Goal: Task Accomplishment & Management: Use online tool/utility

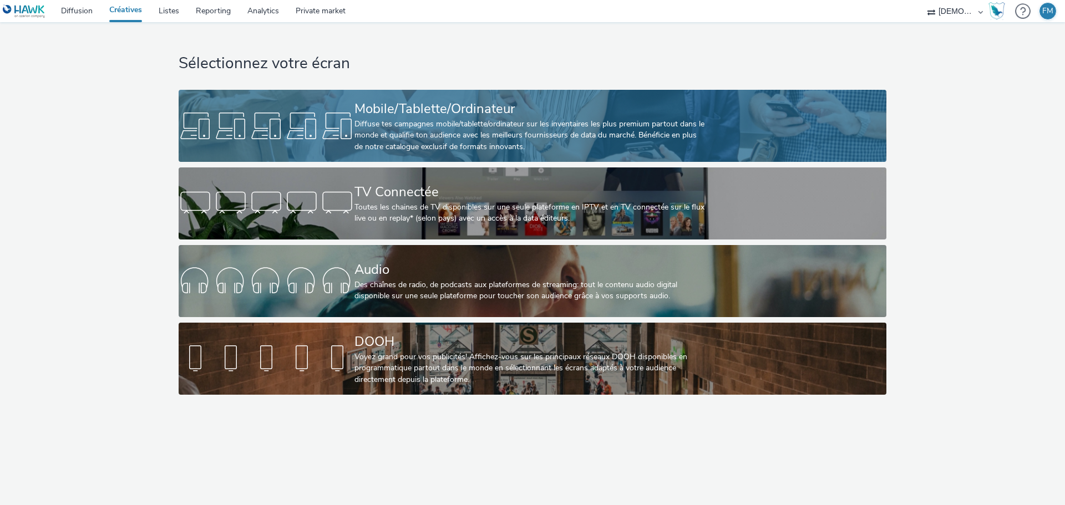
click at [363, 116] on div "Mobile/Tablette/Ordinateur" at bounding box center [531, 108] width 352 height 19
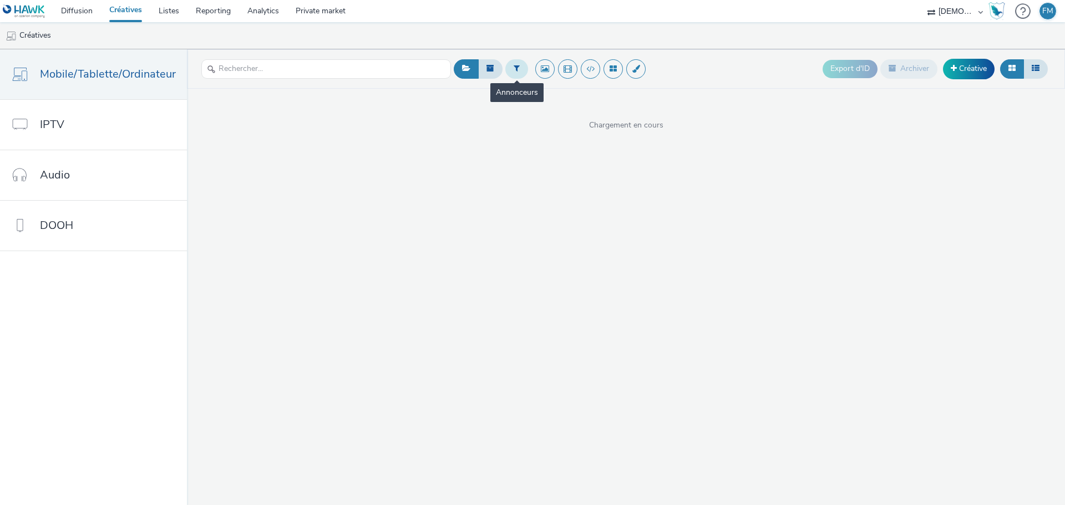
click at [515, 67] on icon at bounding box center [517, 68] width 6 height 8
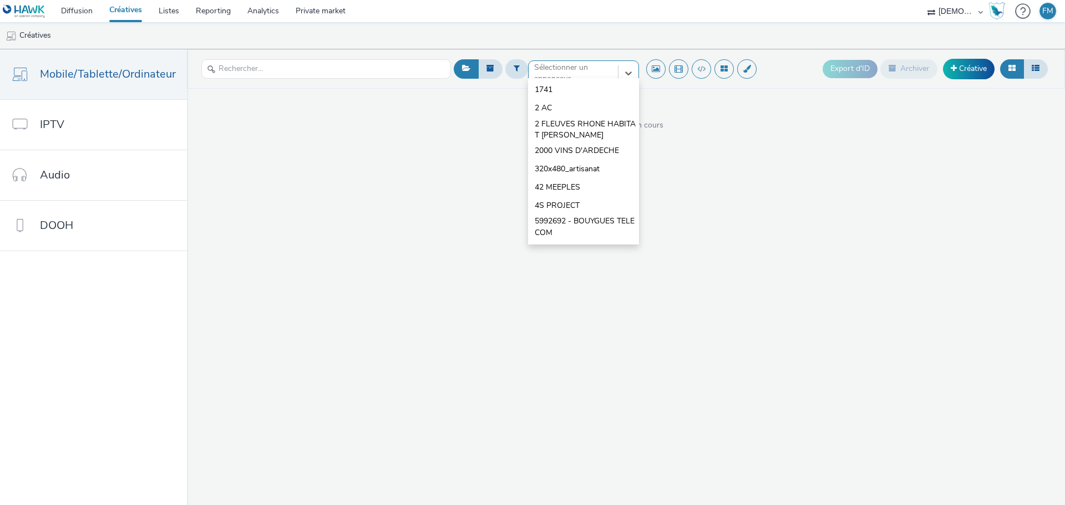
click at [529, 70] on div "Sélectionner un annonceur..." at bounding box center [573, 73] width 89 height 25
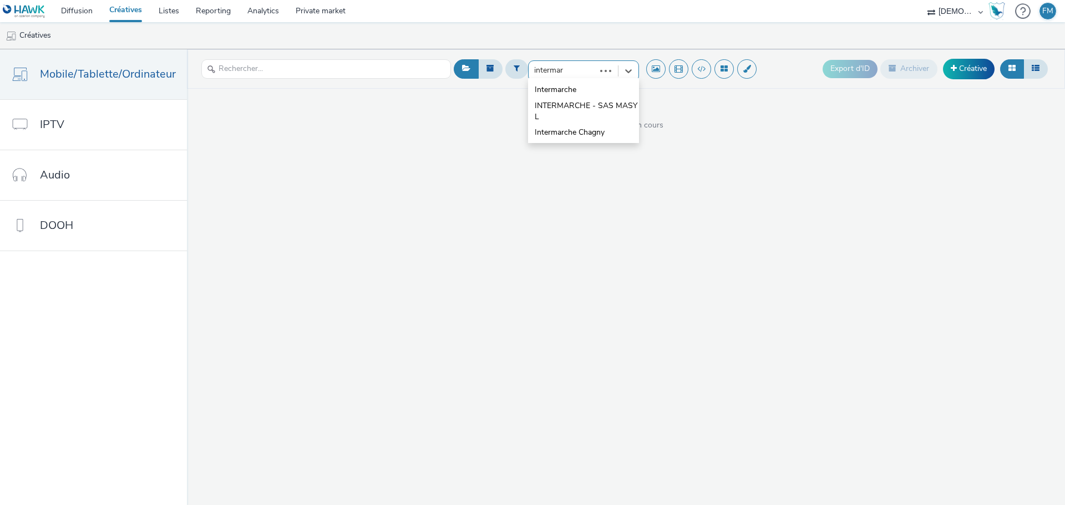
type input "intermarc"
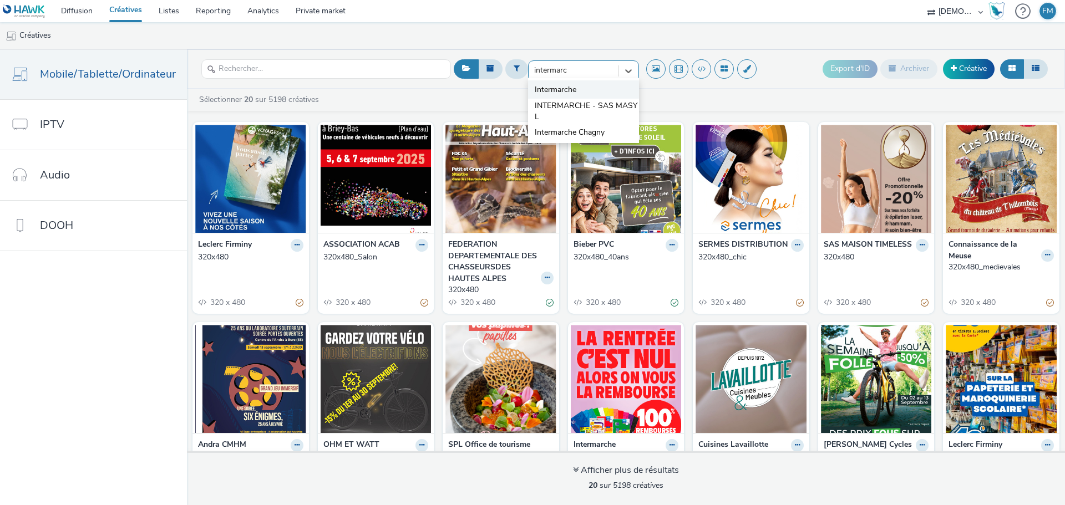
click at [590, 91] on li "Intermarche" at bounding box center [583, 89] width 111 height 18
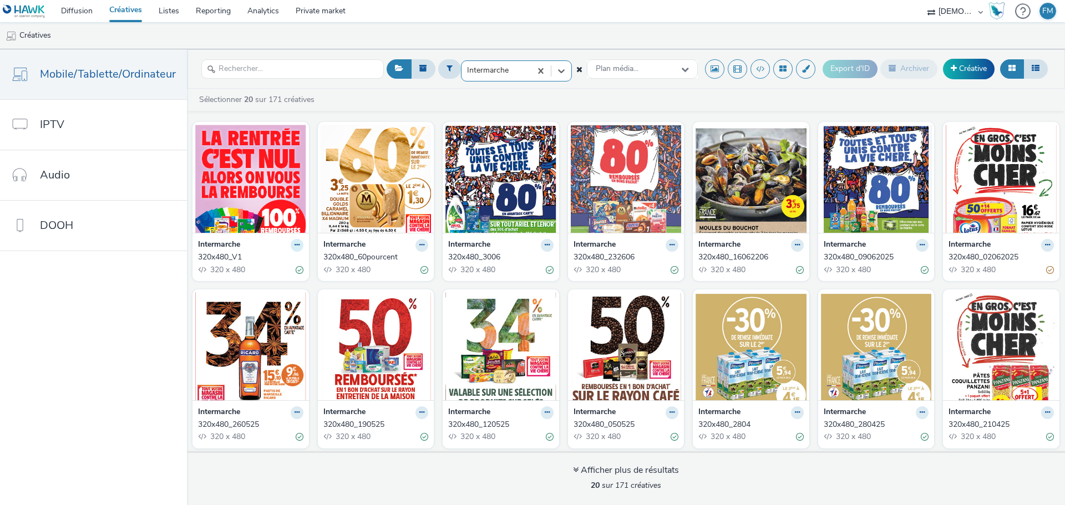
click at [295, 247] on icon at bounding box center [297, 245] width 5 height 7
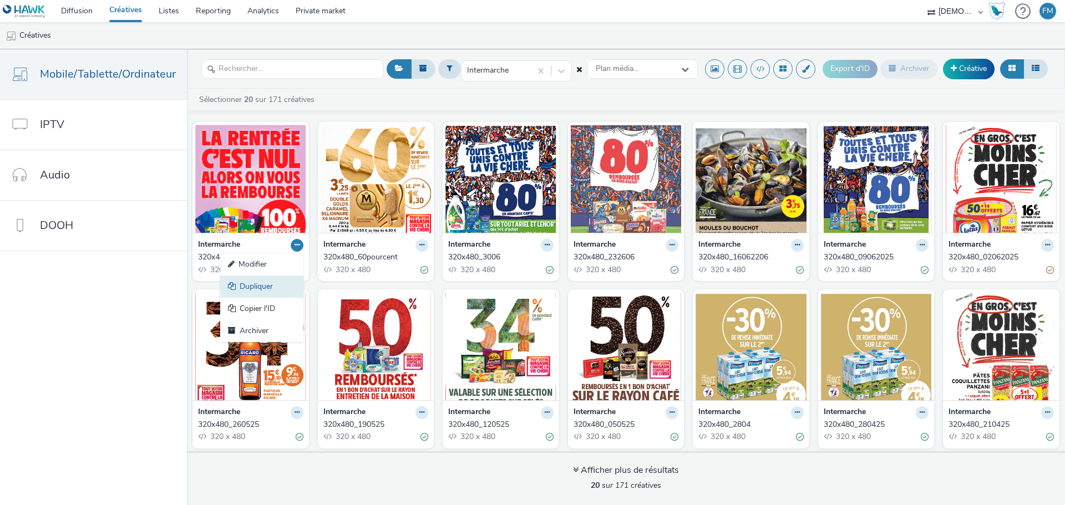
click at [272, 287] on link "Dupliquer" at bounding box center [261, 287] width 83 height 22
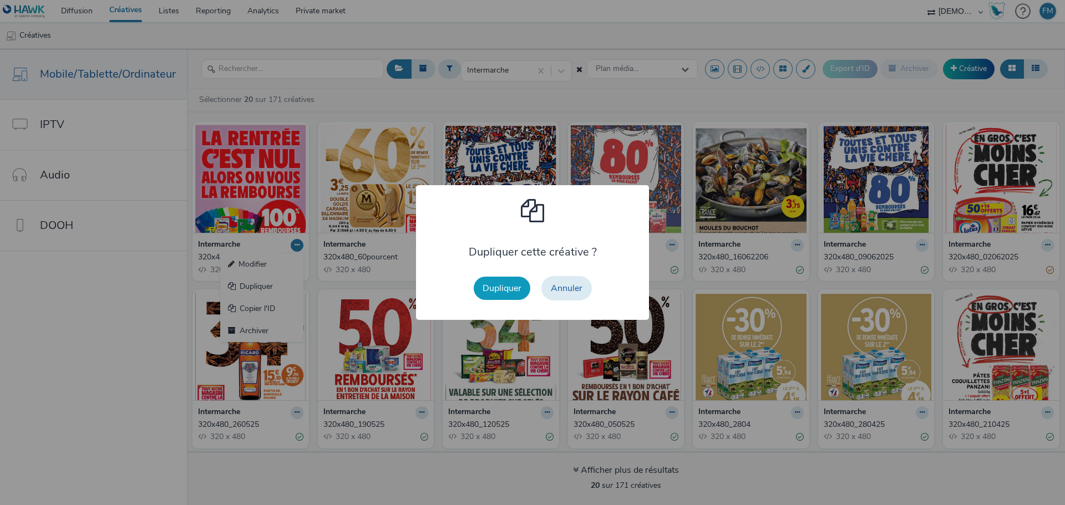
click at [514, 286] on button "Dupliquer" at bounding box center [502, 288] width 57 height 23
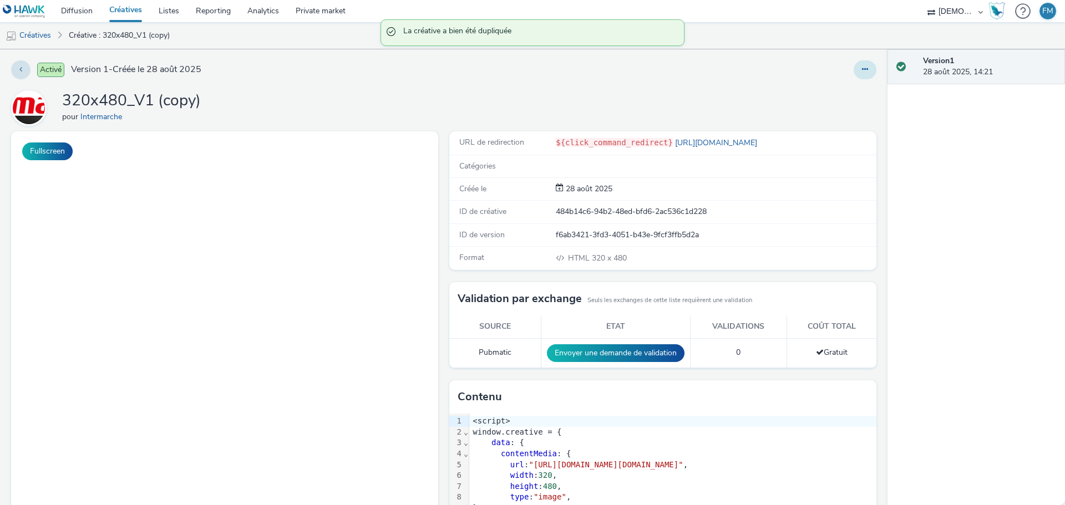
click at [857, 78] on button at bounding box center [865, 69] width 23 height 19
click at [842, 98] on link "Modifier" at bounding box center [834, 92] width 83 height 22
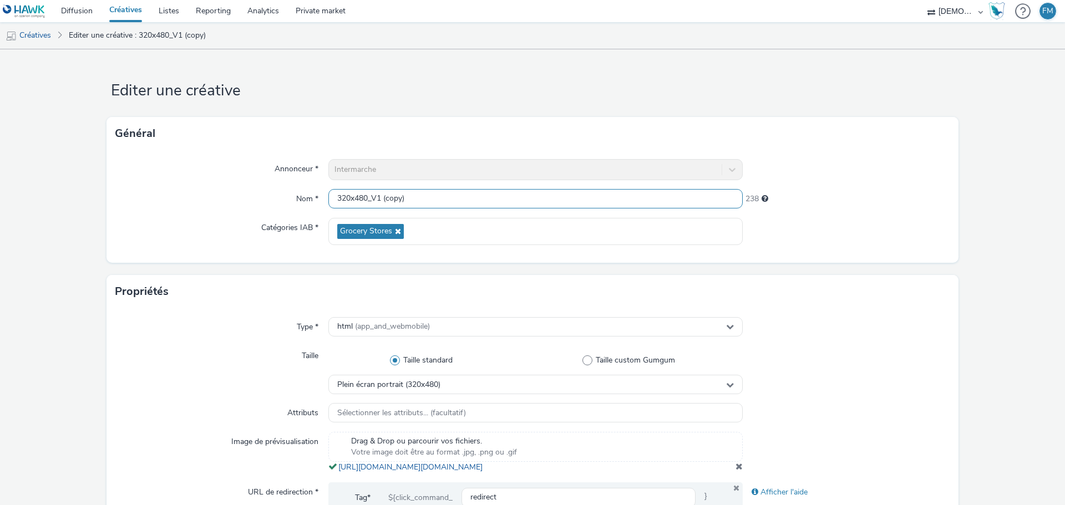
drag, startPoint x: 373, startPoint y: 196, endPoint x: 487, endPoint y: 208, distance: 113.8
click at [487, 208] on input "320x480_V1 (copy)" at bounding box center [535, 198] width 414 height 19
type input "320x480_V2"
click at [570, 117] on div "Général" at bounding box center [533, 133] width 852 height 33
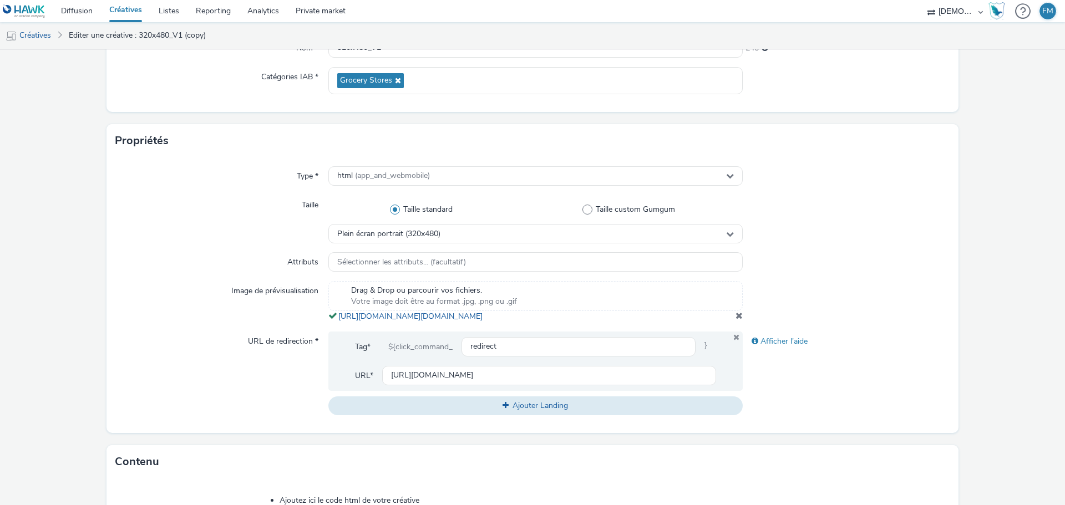
scroll to position [222, 0]
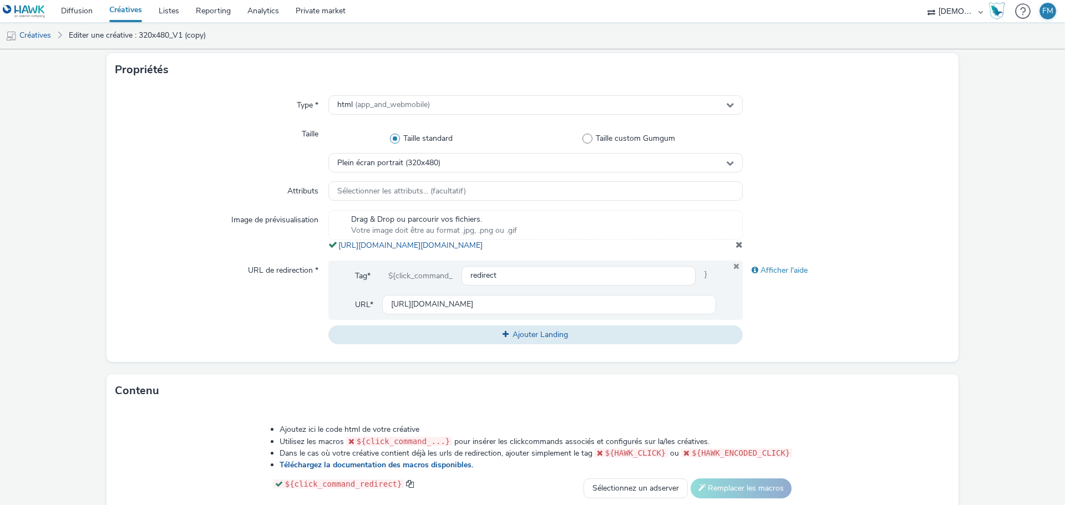
click at [736, 249] on span at bounding box center [739, 244] width 7 height 9
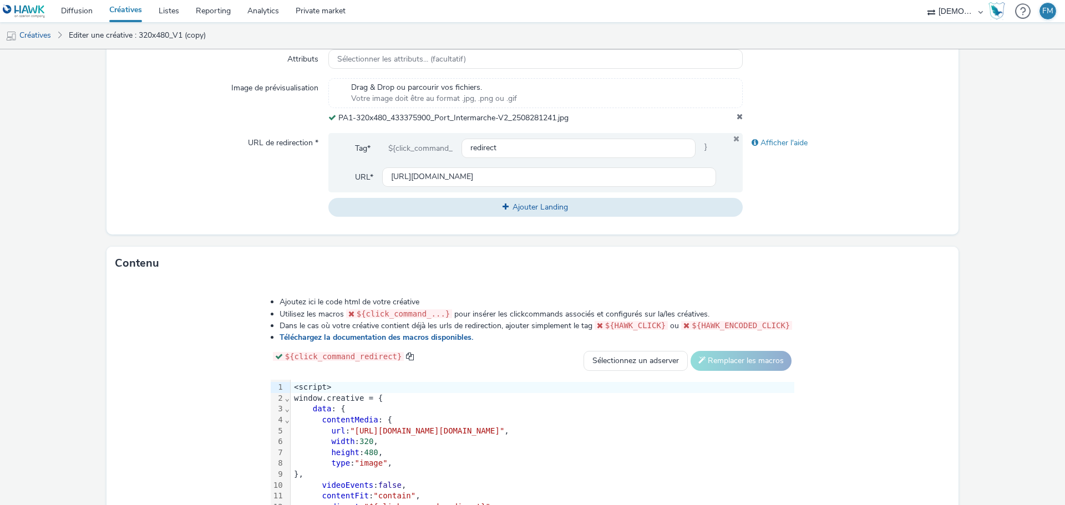
scroll to position [469, 0]
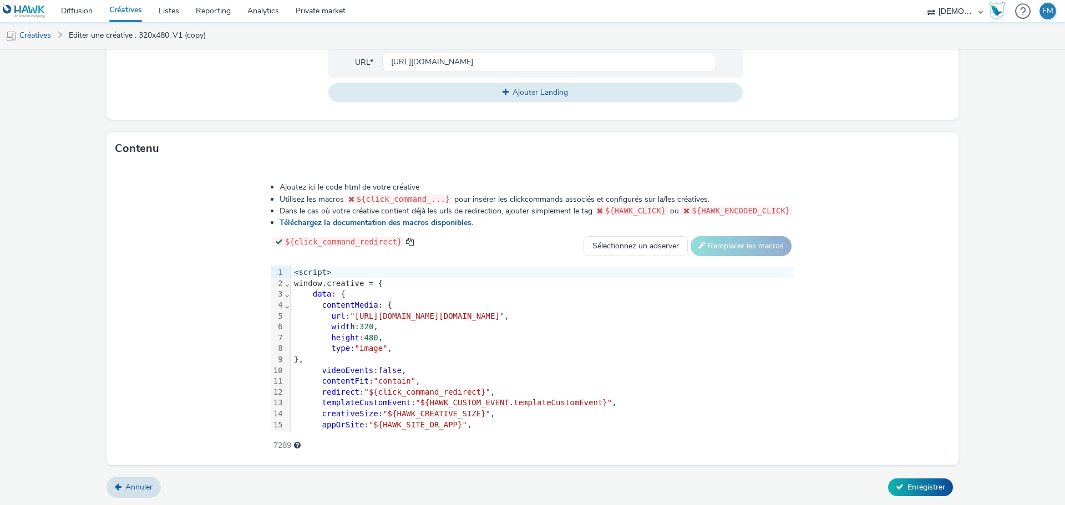
click at [898, 496] on div "Annuler Enregistrer" at bounding box center [533, 488] width 852 height 20
click at [908, 488] on span "Enregistrer" at bounding box center [927, 487] width 38 height 11
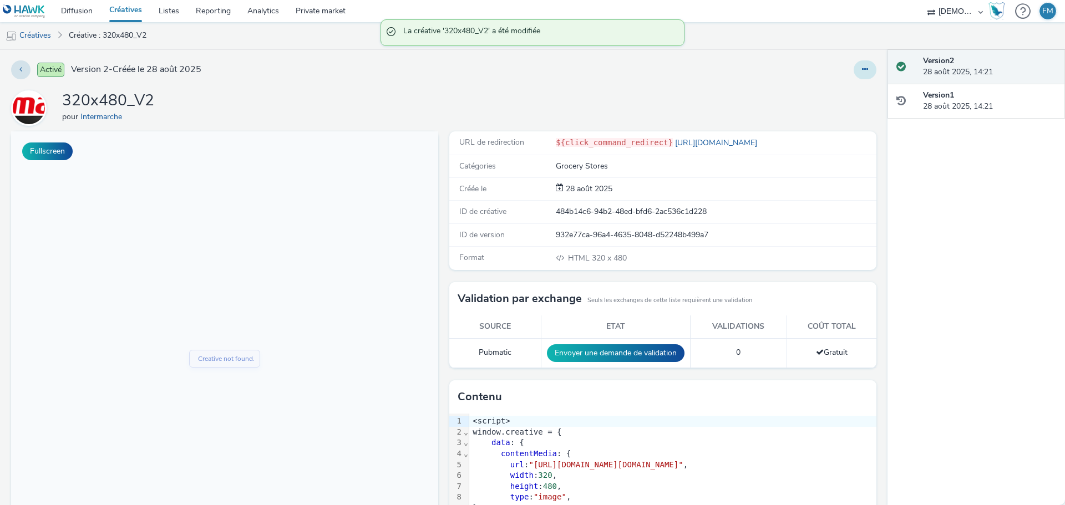
click at [862, 69] on icon at bounding box center [865, 69] width 6 height 8
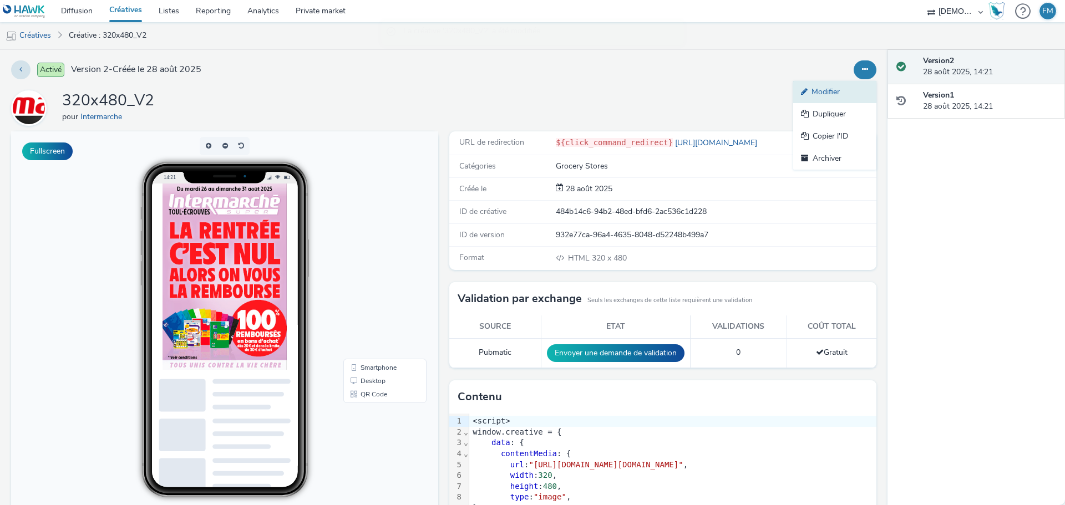
click at [842, 92] on link "Modifier" at bounding box center [834, 92] width 83 height 22
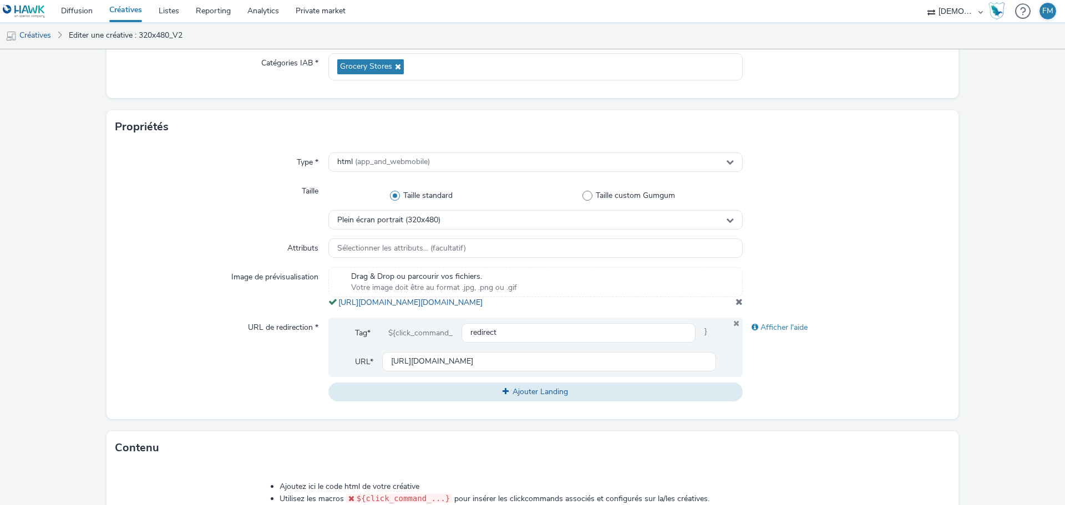
scroll to position [277, 0]
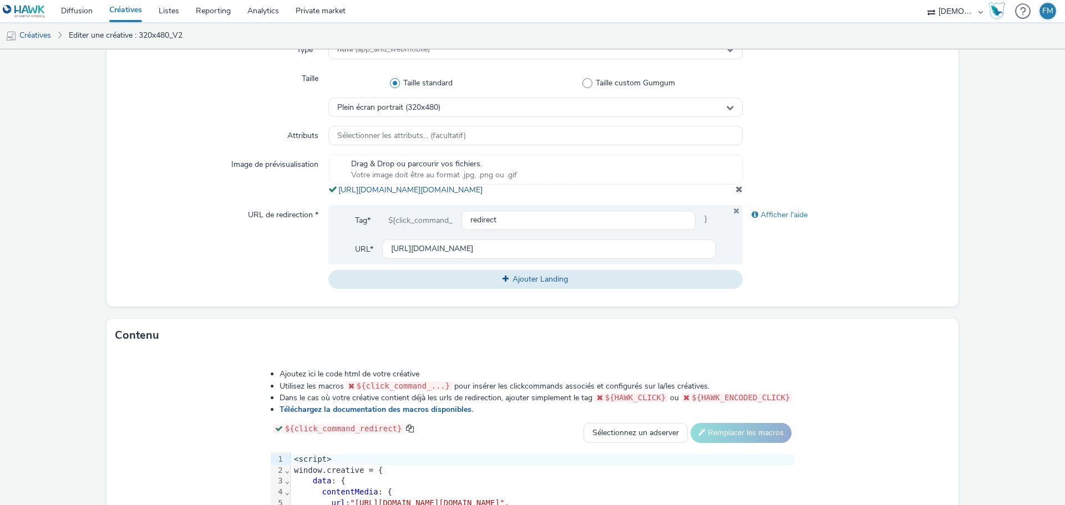
click at [468, 195] on div "Drag & Drop ou parcourir vos fichiers. Votre image doit être au format .jpg, .p…" at bounding box center [535, 175] width 414 height 41
click at [471, 195] on link "[URL][DOMAIN_NAME][DOMAIN_NAME]" at bounding box center [412, 190] width 149 height 11
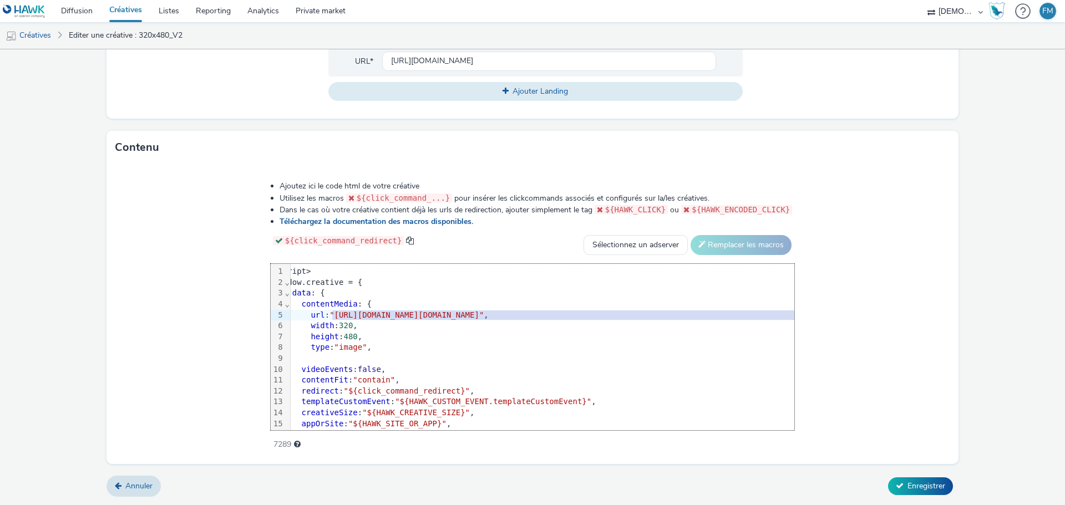
scroll to position [0, 31]
drag, startPoint x: 237, startPoint y: 314, endPoint x: 885, endPoint y: 316, distance: 647.5
click at [473, 316] on span ""[URL][DOMAIN_NAME][DOMAIN_NAME]"" at bounding box center [396, 315] width 154 height 9
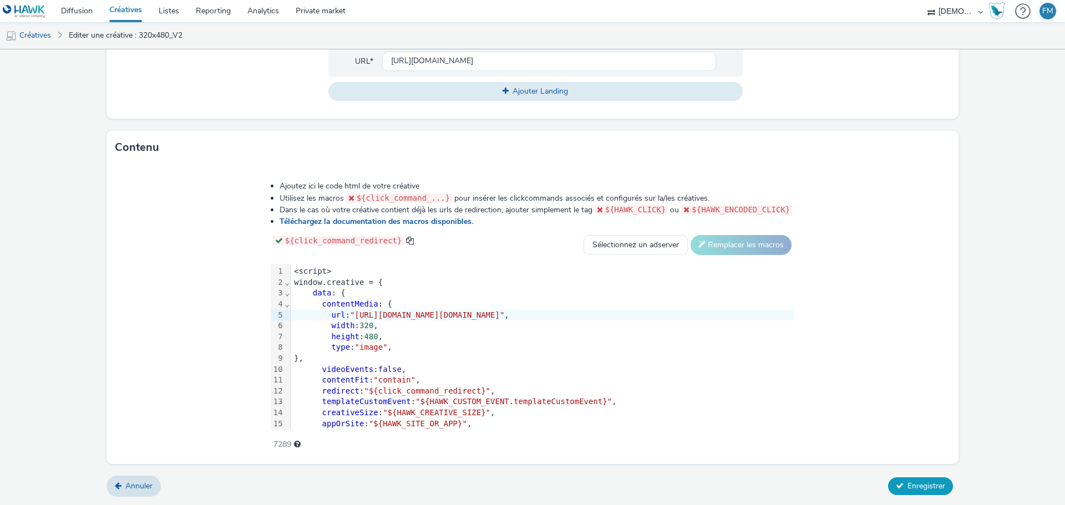
click at [912, 482] on span "Enregistrer" at bounding box center [927, 486] width 38 height 11
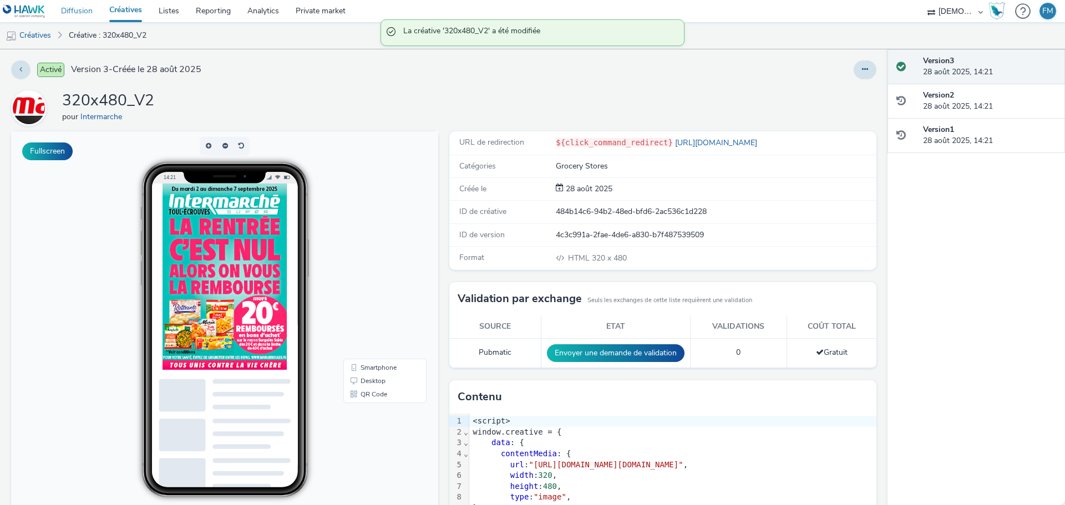
click at [77, 12] on link "Diffusion" at bounding box center [77, 11] width 48 height 22
